Goal: Information Seeking & Learning: Find specific fact

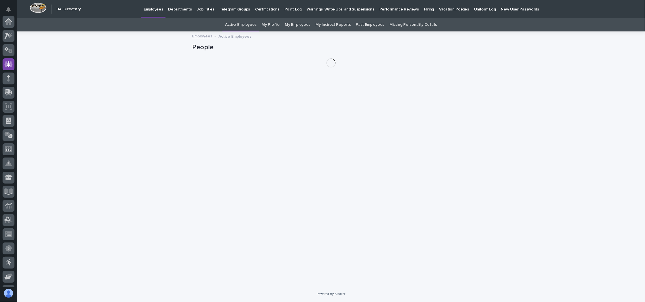
scroll to position [43, 0]
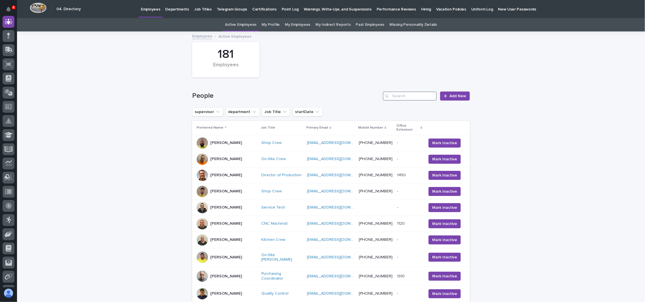
click at [416, 93] on input "Search" at bounding box center [410, 96] width 54 height 9
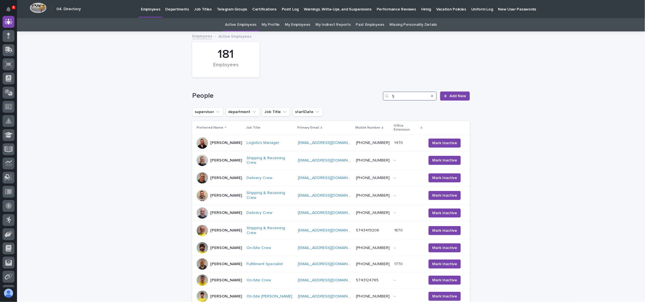
drag, startPoint x: 399, startPoint y: 94, endPoint x: 358, endPoint y: 100, distance: 41.4
click at [358, 100] on div "People tj Add New" at bounding box center [331, 96] width 278 height 9
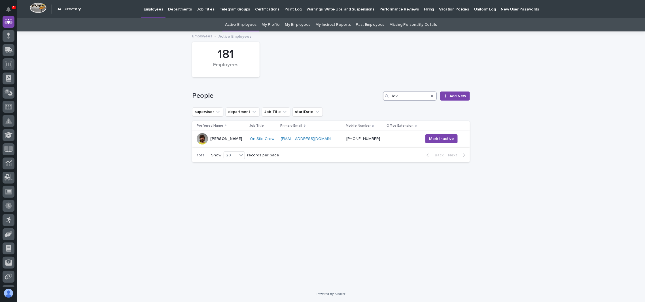
type input "levi"
drag, startPoint x: 331, startPoint y: 139, endPoint x: 283, endPoint y: 139, distance: 48.2
click at [283, 139] on div "[EMAIL_ADDRESS][DOMAIN_NAME] [EMAIL_ADDRESS][DOMAIN_NAME]" at bounding box center [309, 139] width 57 height 5
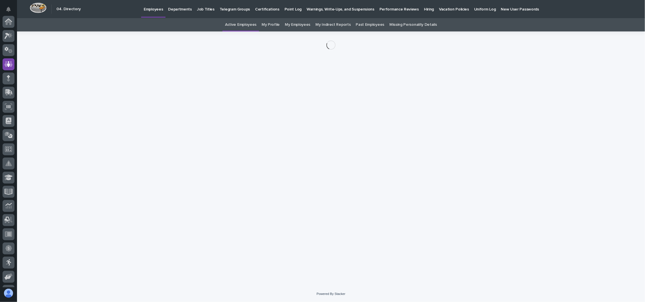
scroll to position [43, 0]
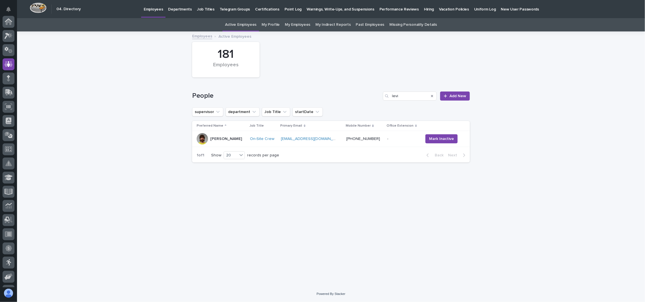
scroll to position [43, 0]
drag, startPoint x: 415, startPoint y: 94, endPoint x: 361, endPoint y: 97, distance: 53.6
click at [361, 97] on div "People levi Add New" at bounding box center [331, 96] width 278 height 9
type input "[PERSON_NAME]"
drag, startPoint x: 327, startPoint y: 139, endPoint x: 281, endPoint y: 138, distance: 46.2
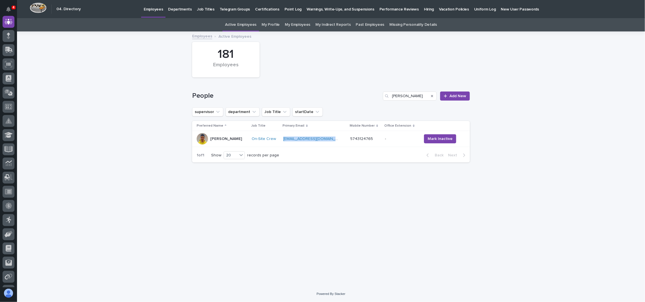
click at [283, 138] on div "[EMAIL_ADDRESS][DOMAIN_NAME] [EMAIL_ADDRESS][DOMAIN_NAME]" at bounding box center [311, 139] width 57 height 5
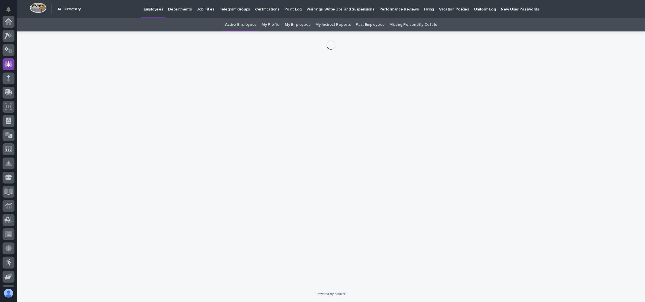
scroll to position [43, 0]
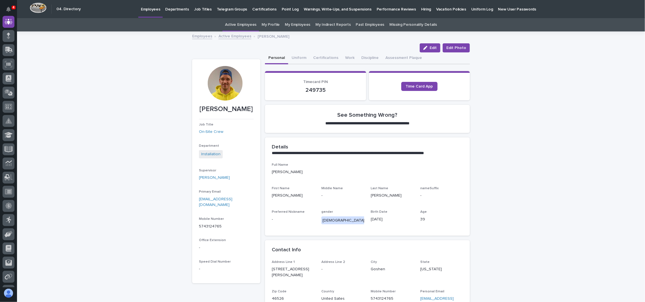
drag, startPoint x: 227, startPoint y: 188, endPoint x: 228, endPoint y: 198, distance: 10.2
click at [220, 36] on link "Active Employees" at bounding box center [234, 36] width 33 height 7
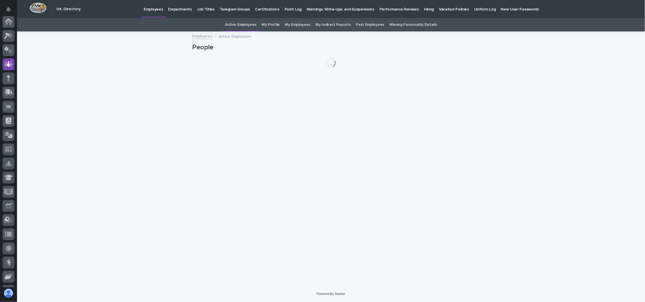
scroll to position [43, 0]
